Goal: Check status: Check status

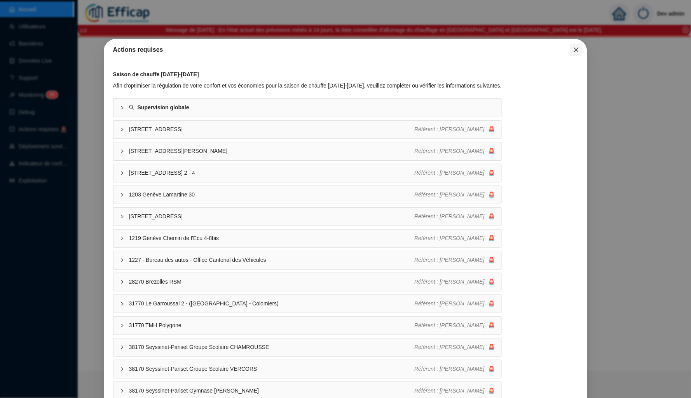
click at [574, 47] on icon "close" at bounding box center [576, 50] width 6 height 6
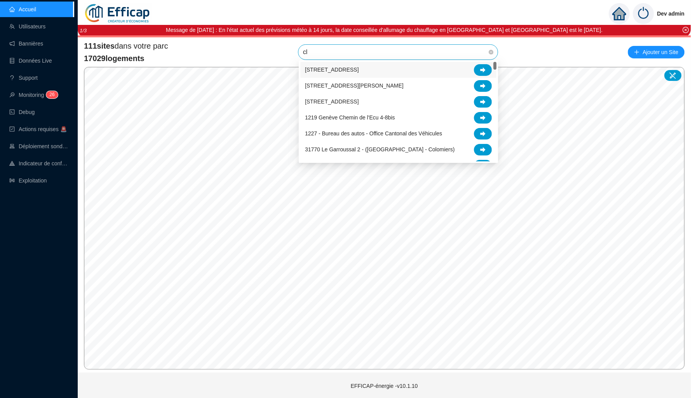
type input "cle"
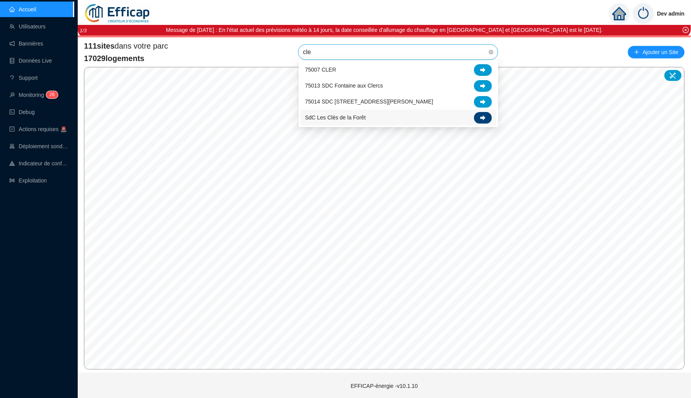
click at [481, 115] on icon at bounding box center [483, 117] width 5 height 5
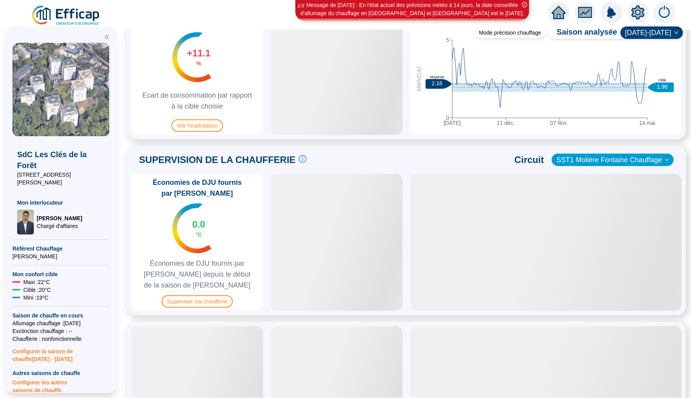
scroll to position [412, 0]
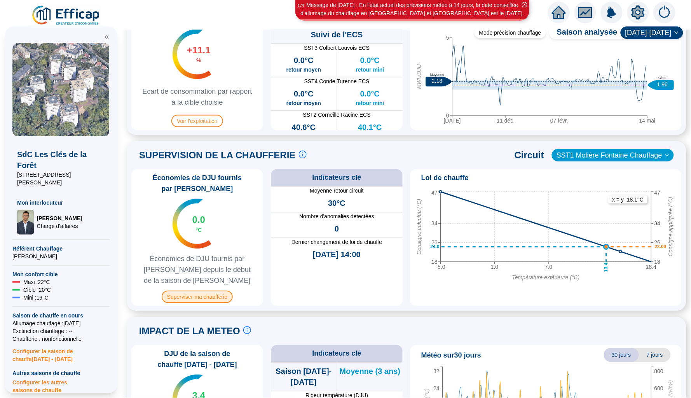
click at [204, 294] on span "Superviser ma chaufferie" at bounding box center [197, 296] width 71 height 12
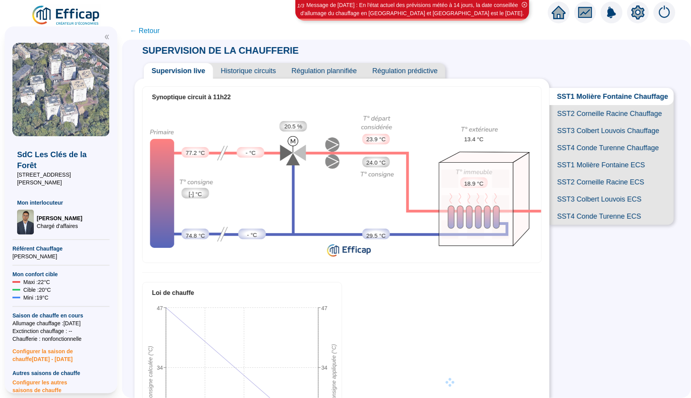
click at [584, 110] on span "SST2 Corneille Racine Chauffage" at bounding box center [612, 113] width 124 height 17
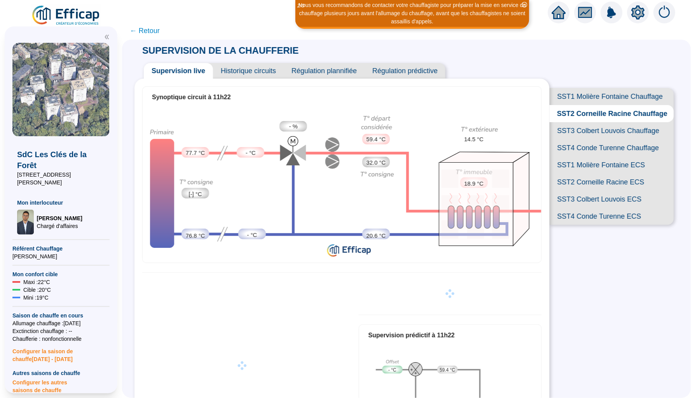
click at [596, 136] on span "SST3 Colbert Louvois Chauffage" at bounding box center [612, 130] width 124 height 17
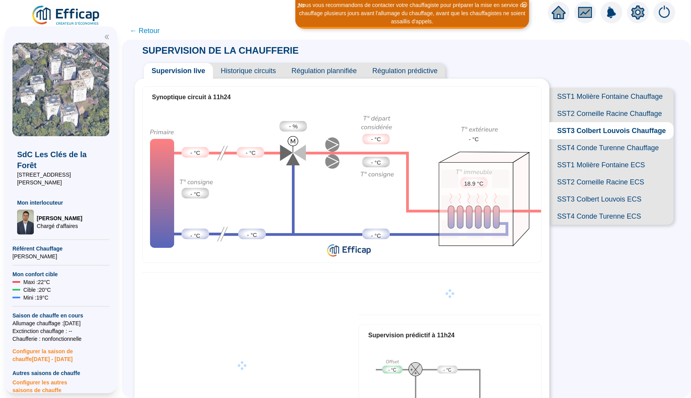
click at [592, 151] on span "SST4 Conde Turenne Chauffage" at bounding box center [612, 147] width 124 height 17
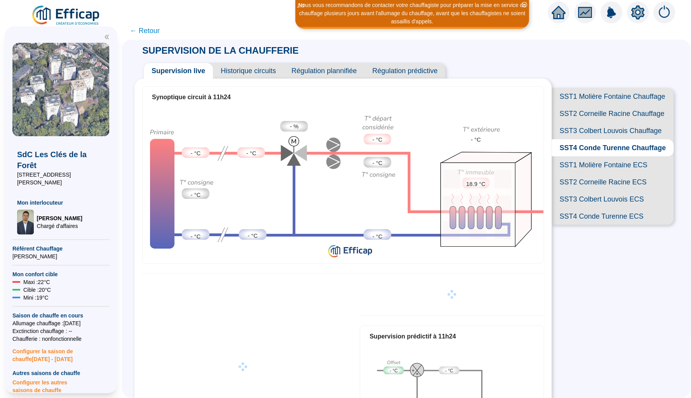
click at [248, 67] on span "Historique circuits" at bounding box center [248, 71] width 71 height 16
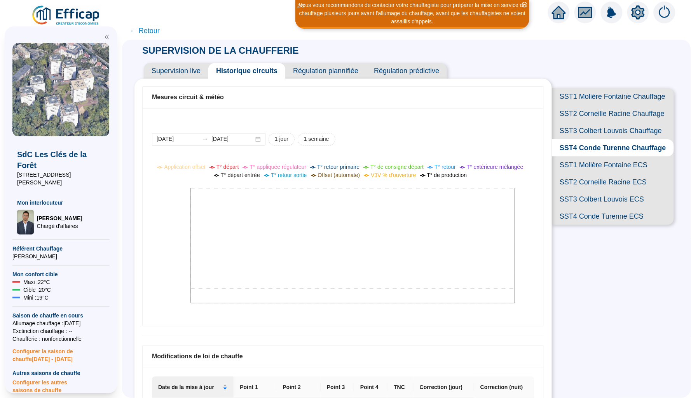
click at [610, 135] on span "SST3 Colbert Louvois Chauffage" at bounding box center [613, 130] width 122 height 17
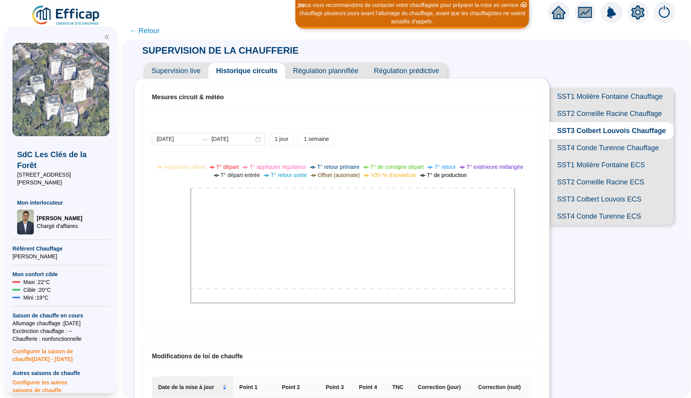
click at [585, 88] on span "SST1 Molière Fontaine Chauffage" at bounding box center [612, 96] width 124 height 17
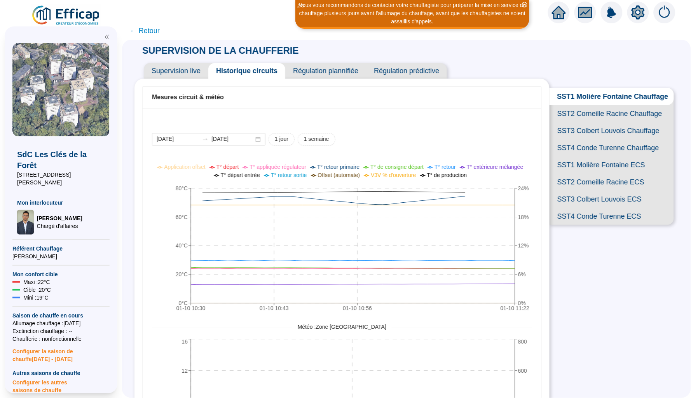
click at [600, 112] on span "SST2 Corneille Racine Chauffage" at bounding box center [612, 113] width 124 height 17
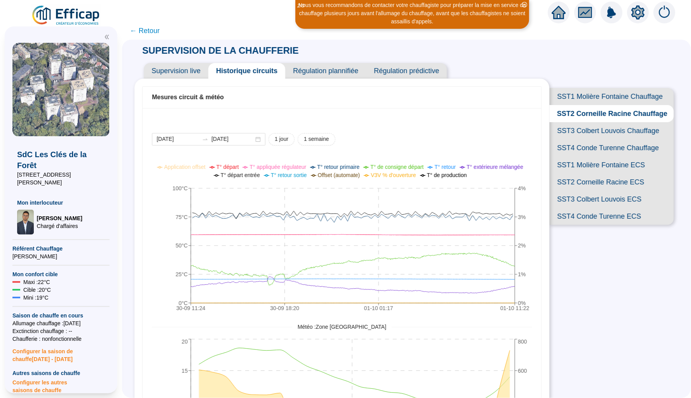
click at [579, 90] on span "SST1 Molière Fontaine Chauffage" at bounding box center [612, 96] width 124 height 17
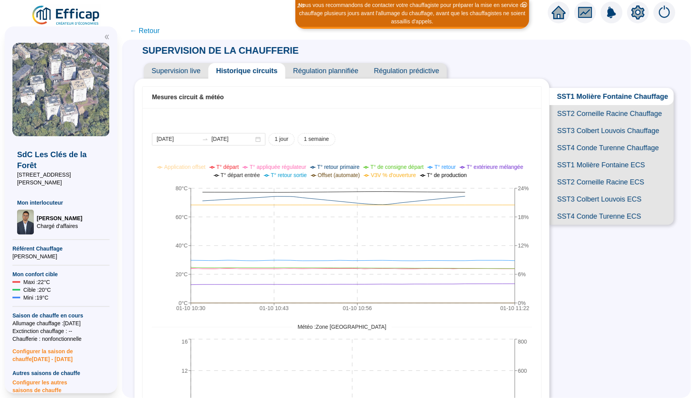
click at [582, 112] on span "SST2 Corneille Racine Chauffage" at bounding box center [612, 113] width 124 height 17
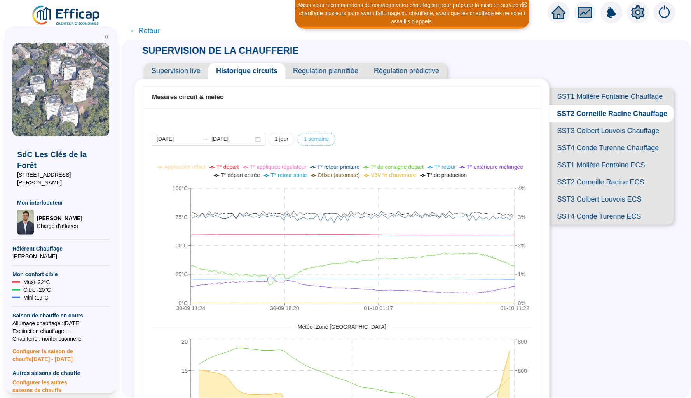
click at [329, 138] on span "1 semaine" at bounding box center [316, 139] width 25 height 8
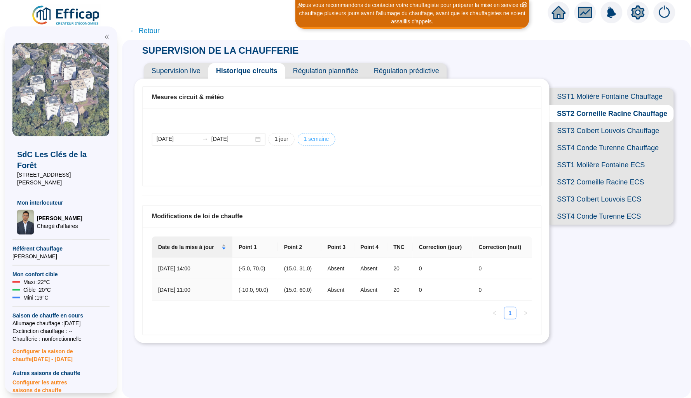
type input "[DATE]"
